Goal: Task Accomplishment & Management: Use online tool/utility

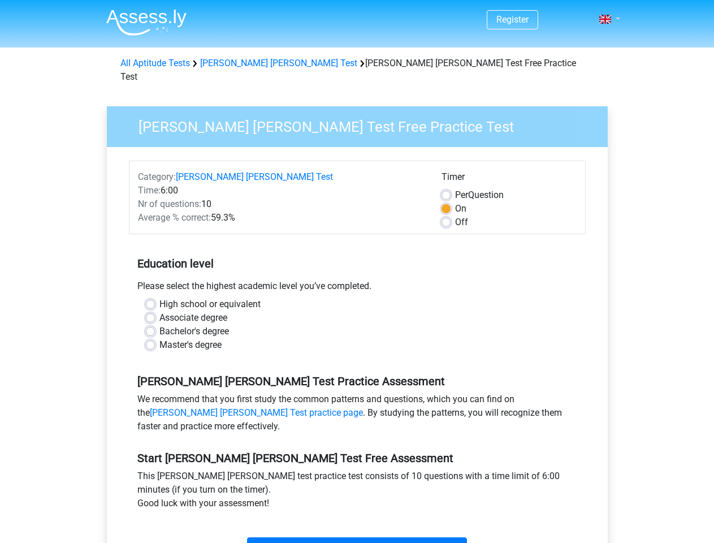
click at [606, 19] on span at bounding box center [605, 19] width 12 height 9
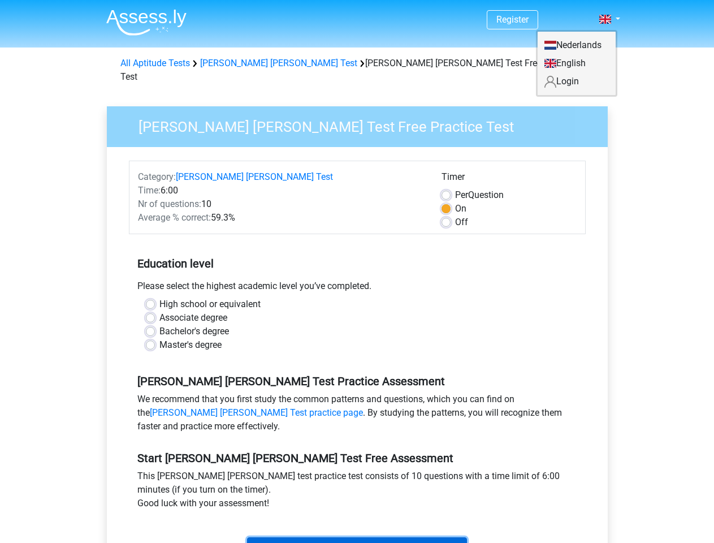
click at [357, 537] on input "Start" at bounding box center [357, 547] width 220 height 21
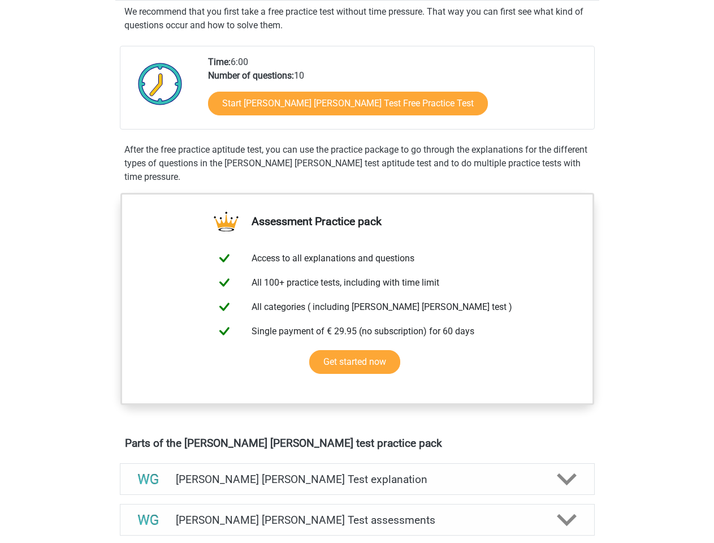
scroll to position [217, 0]
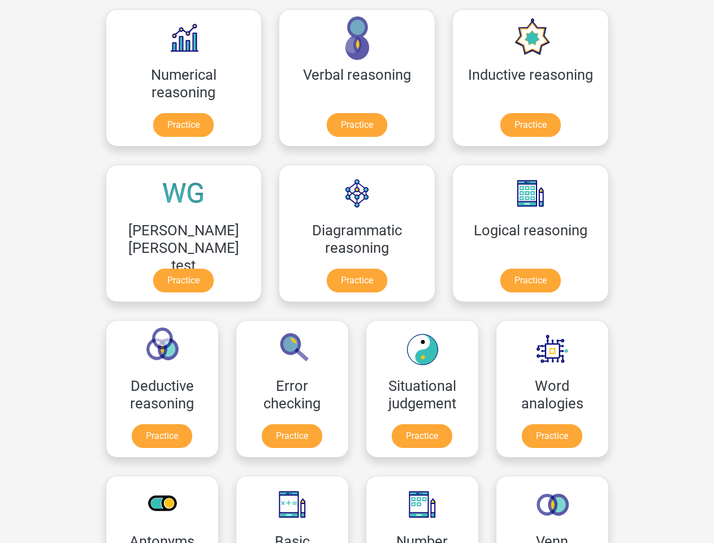
scroll to position [180, 0]
